Goal: Find specific page/section: Find specific page/section

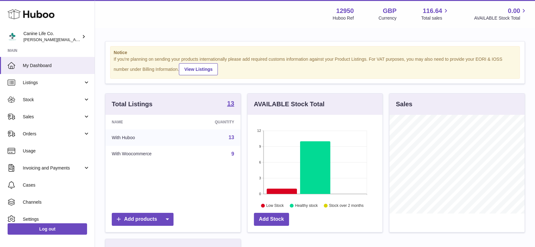
scroll to position [99, 135]
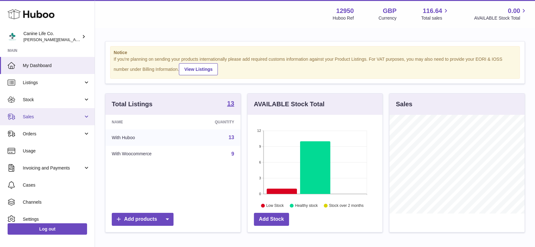
click at [33, 116] on span "Sales" at bounding box center [53, 117] width 61 height 6
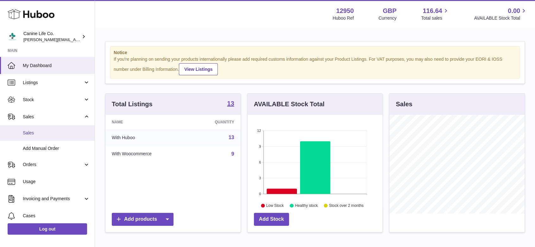
click at [33, 132] on span "Sales" at bounding box center [56, 133] width 67 height 6
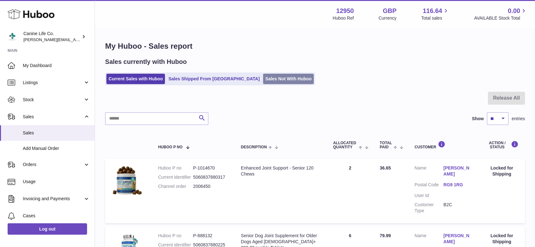
click at [263, 80] on link "Sales Not With Huboo" at bounding box center [288, 79] width 51 height 10
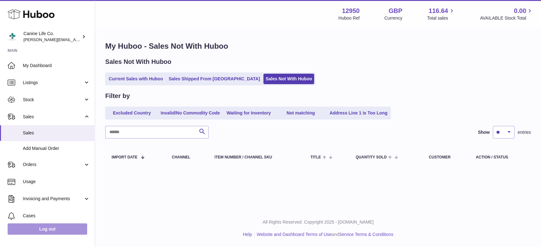
click at [62, 232] on link "Log out" at bounding box center [48, 229] width 80 height 11
